Goal: Task Accomplishment & Management: Manage account settings

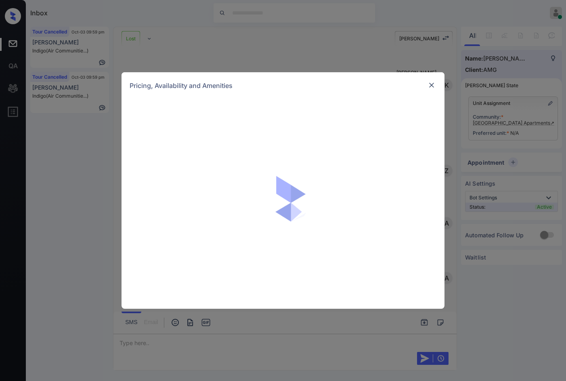
scroll to position [1362, 0]
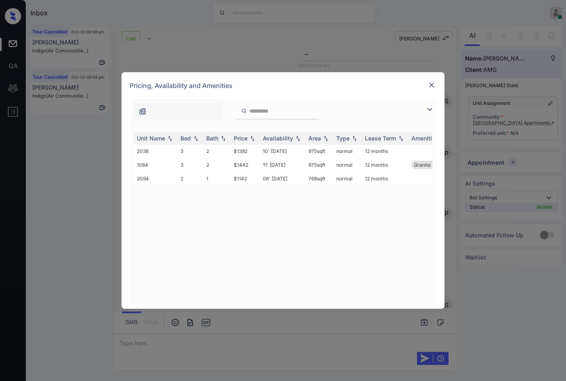
click at [432, 85] on img at bounding box center [432, 85] width 8 height 8
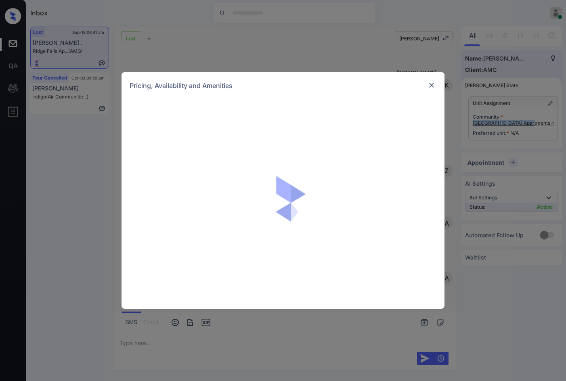
scroll to position [2372, 0]
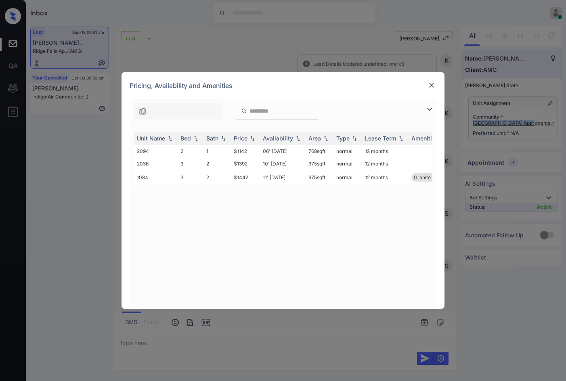
click at [432, 85] on img at bounding box center [432, 85] width 8 height 8
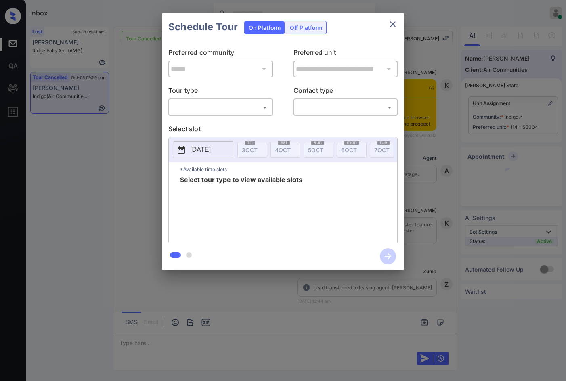
scroll to position [3950, 0]
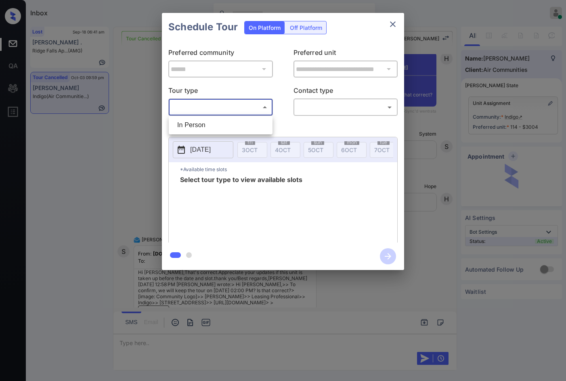
click at [241, 112] on body "Inbox Jezcil Usanastre Online Set yourself offline Set yourself on break Profil…" at bounding box center [283, 190] width 566 height 381
drag, startPoint x: 248, startPoint y: 120, endPoint x: 262, endPoint y: 118, distance: 14.3
click at [248, 120] on li "In Person" at bounding box center [221, 125] width 100 height 15
type input "********"
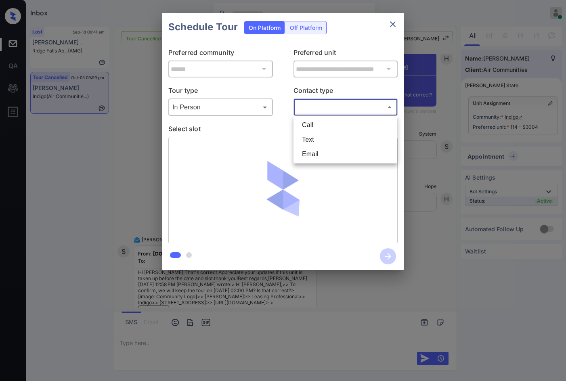
click at [317, 110] on body "Inbox Jezcil Usanastre Online Set yourself offline Set yourself on break Profil…" at bounding box center [283, 190] width 566 height 381
click at [340, 151] on li "Email" at bounding box center [346, 154] width 100 height 15
type input "*****"
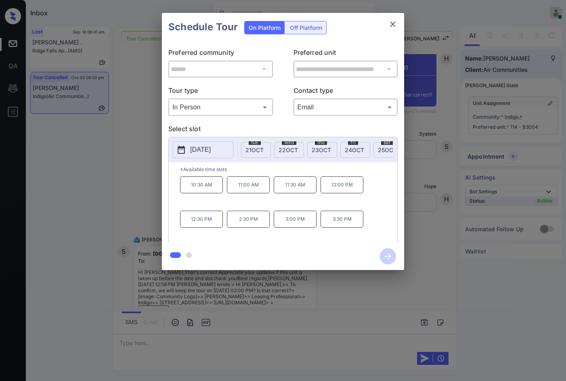
scroll to position [0, 622]
click at [330, 152] on span "24 OCT" at bounding box center [324, 150] width 19 height 7
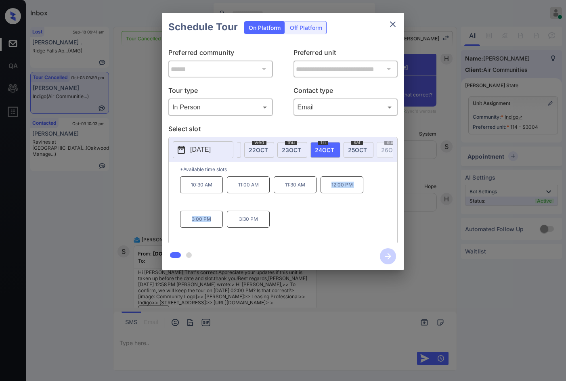
drag, startPoint x: 330, startPoint y: 189, endPoint x: 216, endPoint y: 231, distance: 121.9
click at [216, 231] on div "10:30 AM 11:00 AM 11:30 AM 12:00 PM 3:00 PM 3:30 PM" at bounding box center [288, 208] width 217 height 65
copy div "12:00 PM 3:00 PM"
click at [164, 200] on div "**********" at bounding box center [283, 141] width 242 height 201
click at [144, 161] on div "**********" at bounding box center [283, 141] width 566 height 283
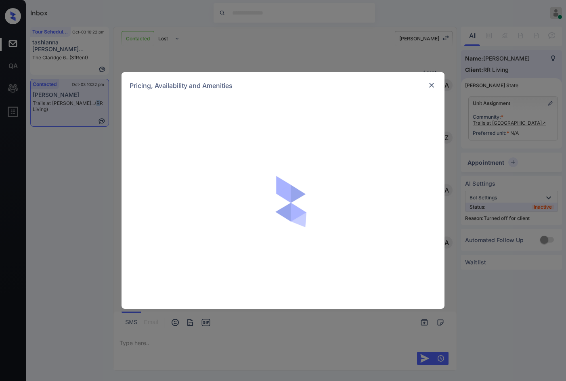
scroll to position [482, 0]
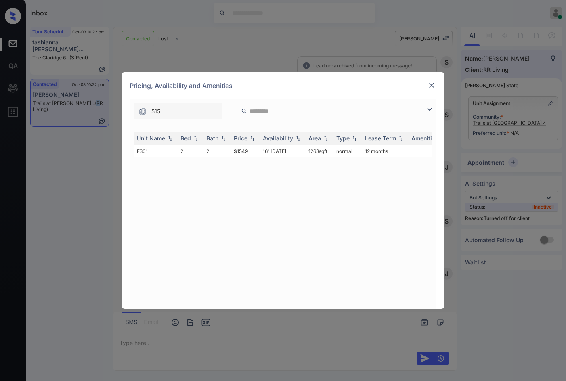
click at [427, 106] on img at bounding box center [430, 110] width 10 height 10
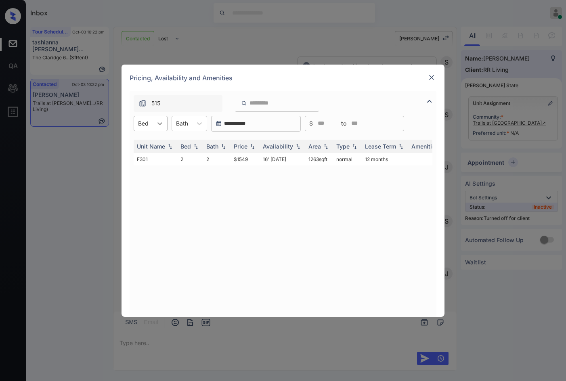
click at [154, 128] on div at bounding box center [160, 123] width 15 height 15
click at [189, 158] on td "2" at bounding box center [190, 159] width 26 height 13
click at [270, 160] on tr "F301 2 2 $1549 16' Oct 25 1263 sqft normal 12 months" at bounding box center [345, 159] width 422 height 13
click at [269, 160] on td "16' Oct 25" at bounding box center [283, 159] width 46 height 13
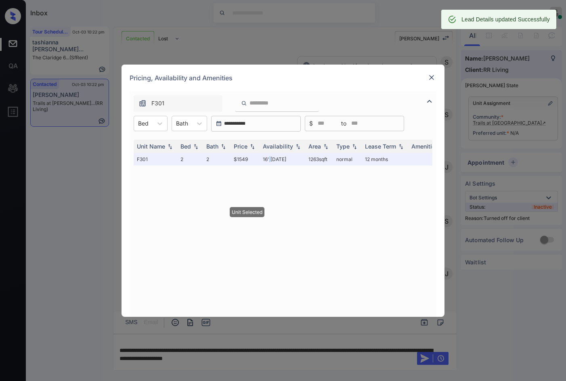
click at [430, 76] on img at bounding box center [432, 77] width 8 height 8
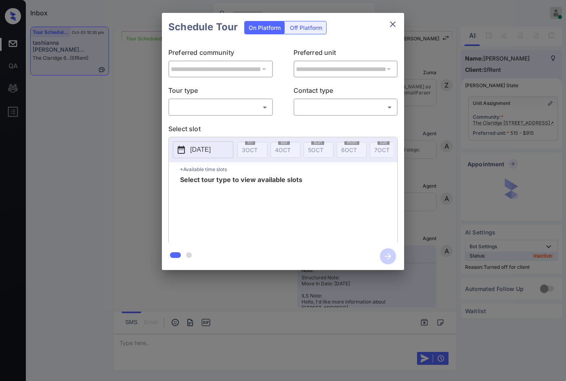
scroll to position [5223, 0]
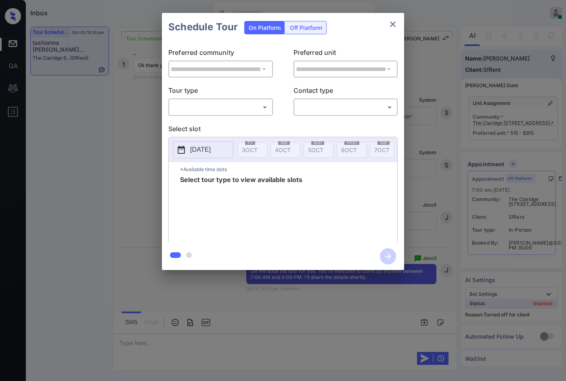
click at [300, 28] on div "Off Platform" at bounding box center [306, 27] width 40 height 13
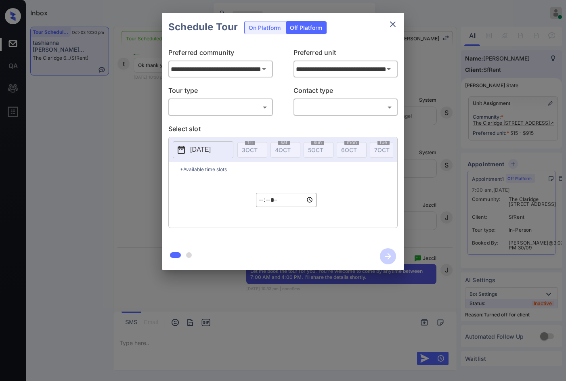
click at [238, 101] on body "Inbox Jezcil Usanastre Online Set yourself offline Set yourself on break Profil…" at bounding box center [283, 190] width 566 height 381
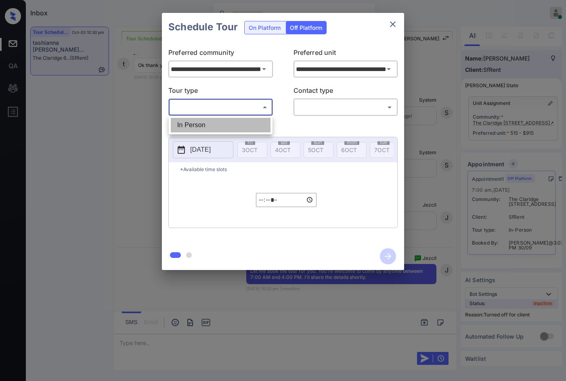
click at [228, 122] on li "In Person" at bounding box center [221, 125] width 100 height 15
type input "********"
click at [316, 105] on body "Inbox Jezcil Usanastre Online Set yourself offline Set yourself on break Profil…" at bounding box center [283, 190] width 566 height 381
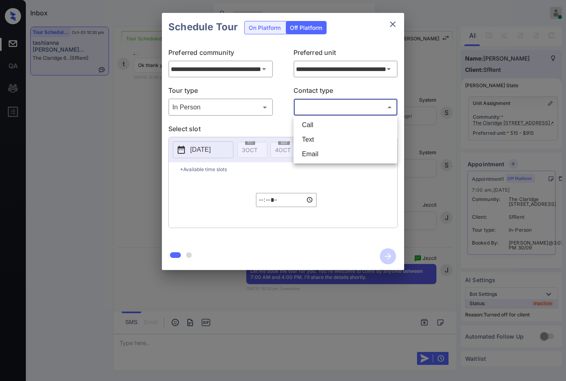
click at [326, 134] on li "Text" at bounding box center [346, 139] width 100 height 15
type input "****"
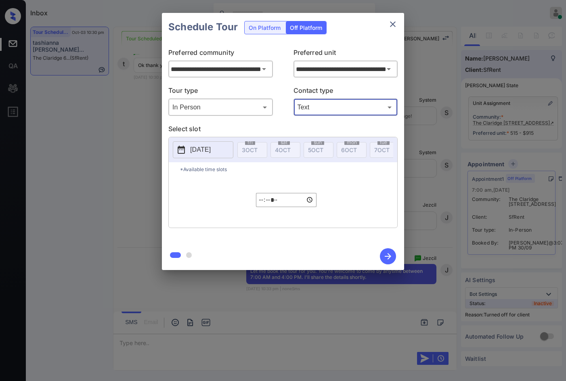
click at [211, 152] on p "[DATE]" at bounding box center [200, 150] width 21 height 10
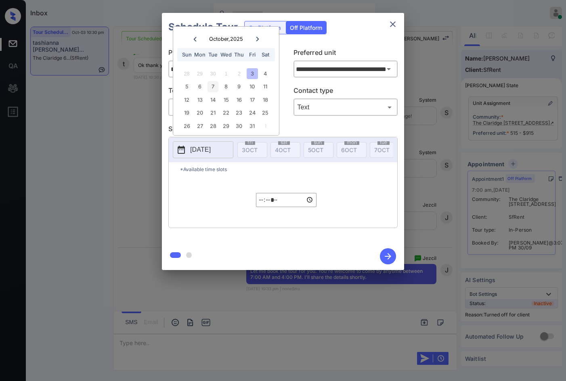
click at [214, 87] on div "7" at bounding box center [213, 86] width 11 height 11
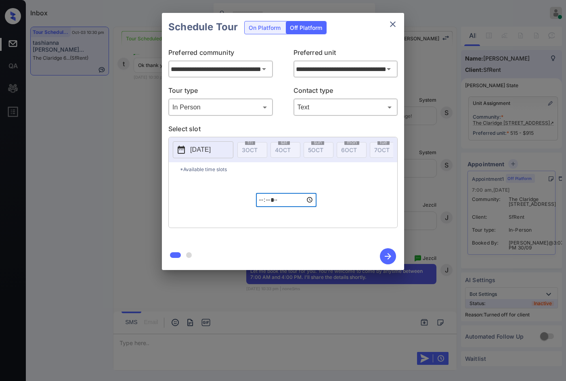
click at [265, 205] on input "*****" at bounding box center [286, 200] width 61 height 14
type input "*****"
click at [386, 254] on icon "button" at bounding box center [388, 256] width 16 height 16
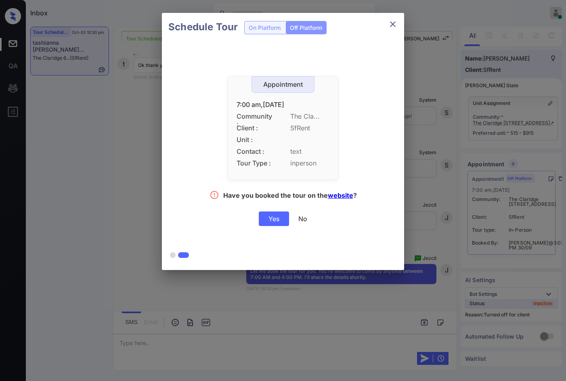
click at [279, 218] on div "Yes" at bounding box center [274, 219] width 30 height 15
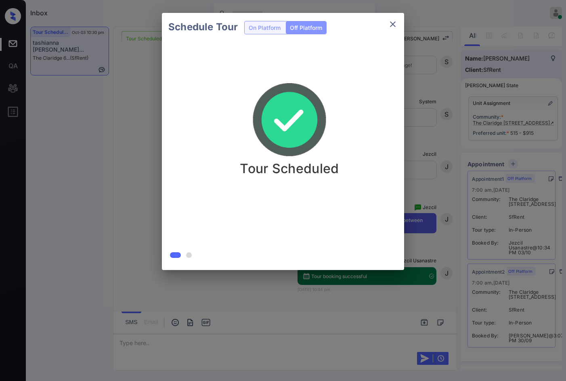
scroll to position [5275, 0]
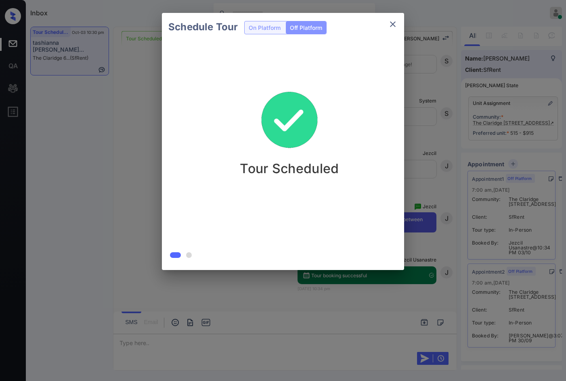
click at [153, 126] on div "Schedule Tour On Platform Off Platform Tour Scheduled" at bounding box center [283, 141] width 566 height 283
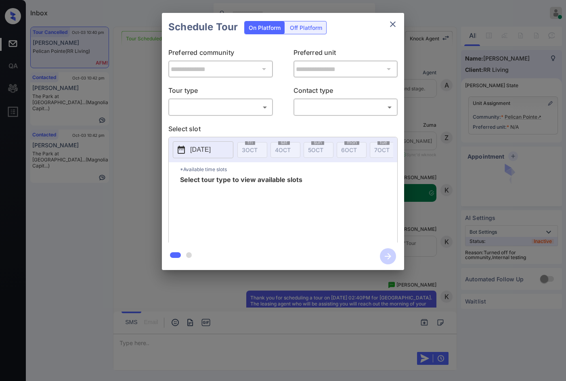
click at [225, 110] on body "Inbox Jezcil Usanastre Online Set yourself offline Set yourself on break Profil…" at bounding box center [283, 190] width 566 height 381
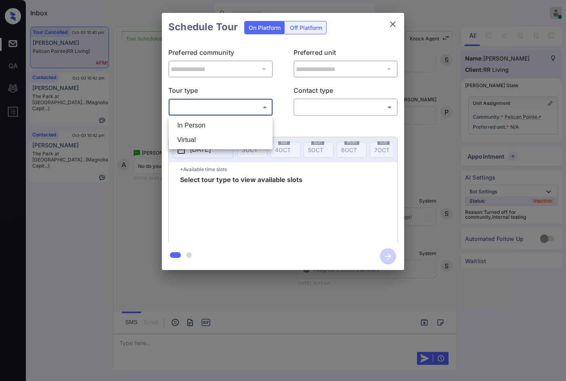
click at [225, 136] on li "Virtual" at bounding box center [221, 140] width 100 height 15
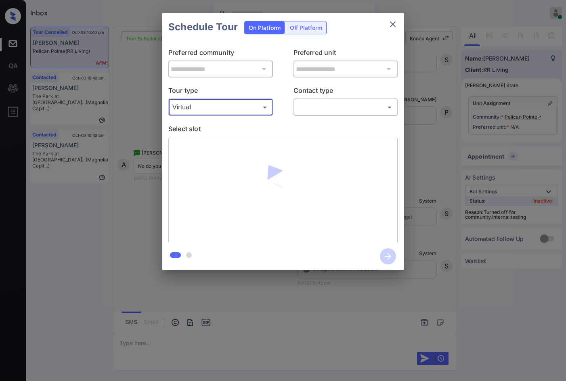
click at [232, 107] on body "Inbox Jezcil Usanastre Online Set yourself offline Set yourself on break Profil…" at bounding box center [283, 190] width 566 height 381
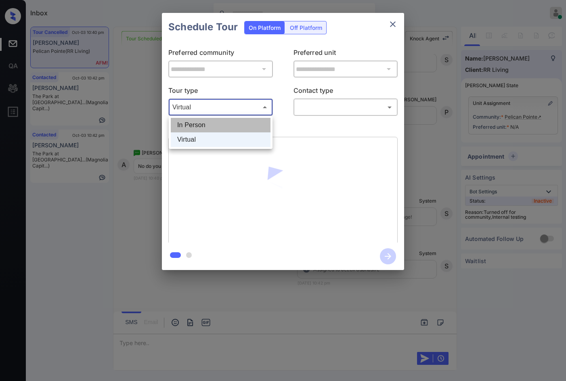
click at [232, 125] on li "In Person" at bounding box center [221, 125] width 100 height 15
type input "********"
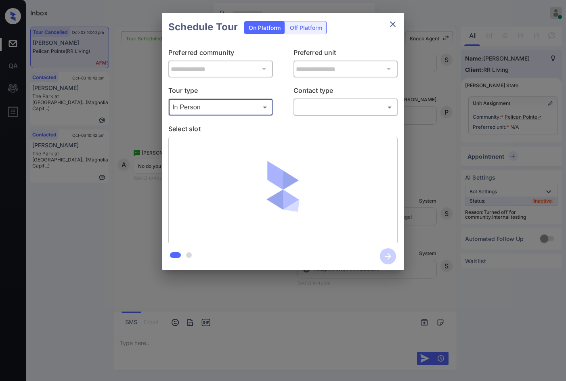
click at [302, 109] on body "Inbox Jezcil Usanastre Online Set yourself offline Set yourself on break Profil…" at bounding box center [283, 190] width 566 height 381
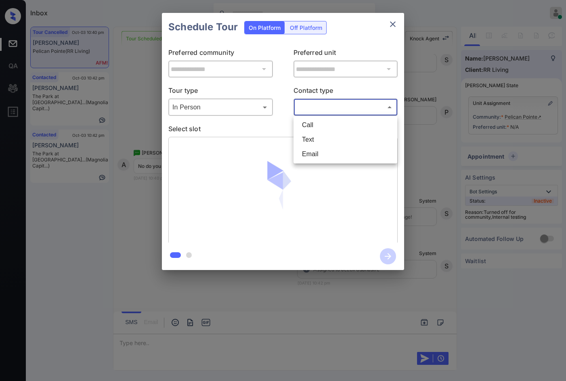
click at [308, 139] on li "Text" at bounding box center [346, 139] width 100 height 15
type input "****"
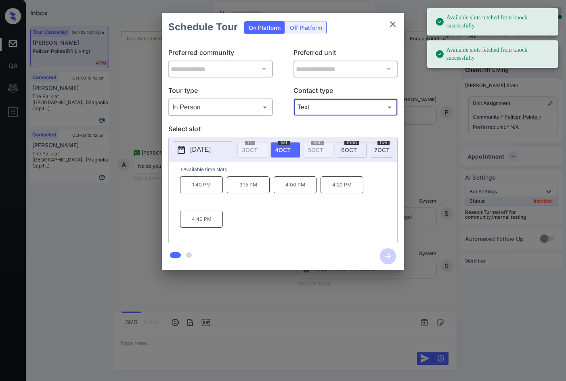
click at [345, 150] on span "[DATE]" at bounding box center [349, 150] width 16 height 7
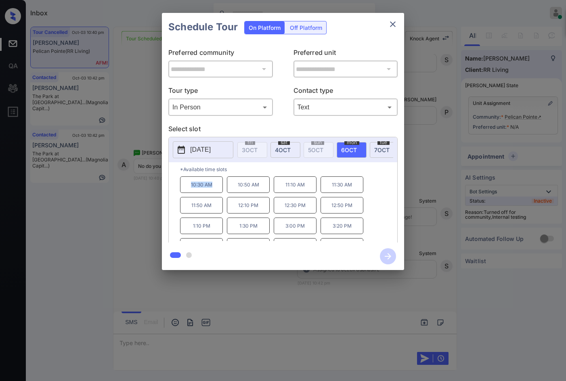
drag, startPoint x: 195, startPoint y: 189, endPoint x: 212, endPoint y: 192, distance: 17.3
click at [213, 192] on p "10:30 AM" at bounding box center [201, 184] width 43 height 17
copy p "10:30 AM"
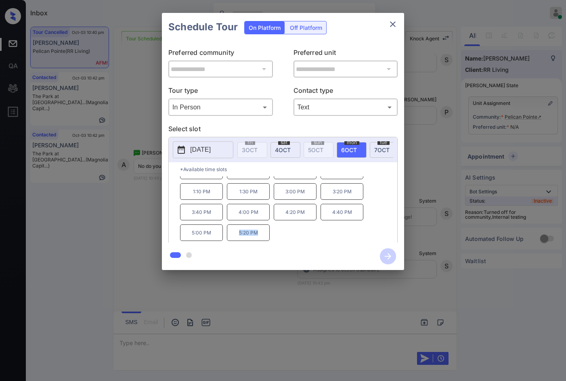
drag, startPoint x: 235, startPoint y: 236, endPoint x: 268, endPoint y: 239, distance: 33.2
click at [268, 239] on p "5:20 PM" at bounding box center [248, 232] width 43 height 17
copy p "5:20 PM"
click at [60, 241] on div "**********" at bounding box center [283, 141] width 566 height 283
